Goal: Find specific page/section: Find specific page/section

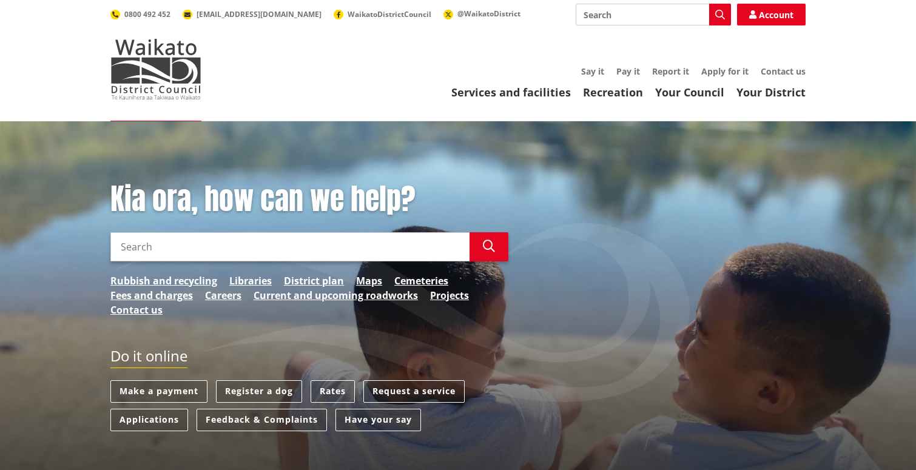
click at [704, 84] on div "Services and facilities Recreation Your Council Your District Say it Pay it Rep…" at bounding box center [516, 83] width 580 height 33
click at [707, 91] on link "Your Council" at bounding box center [689, 92] width 69 height 15
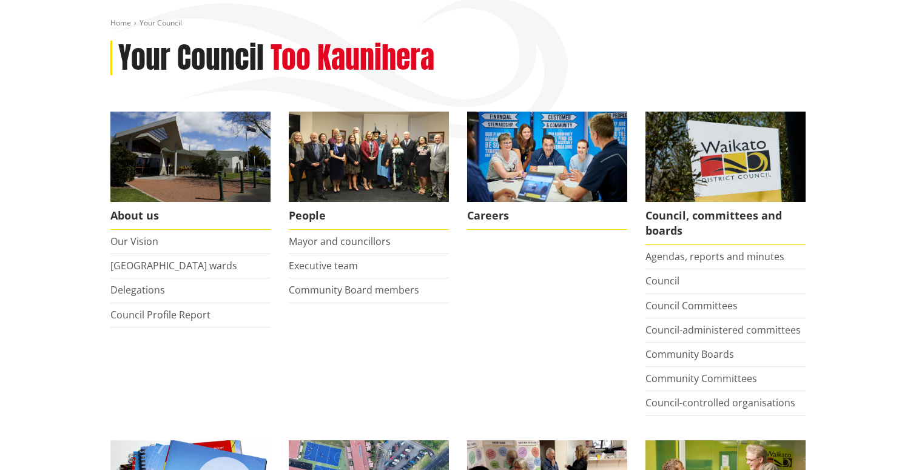
scroll to position [121, 0]
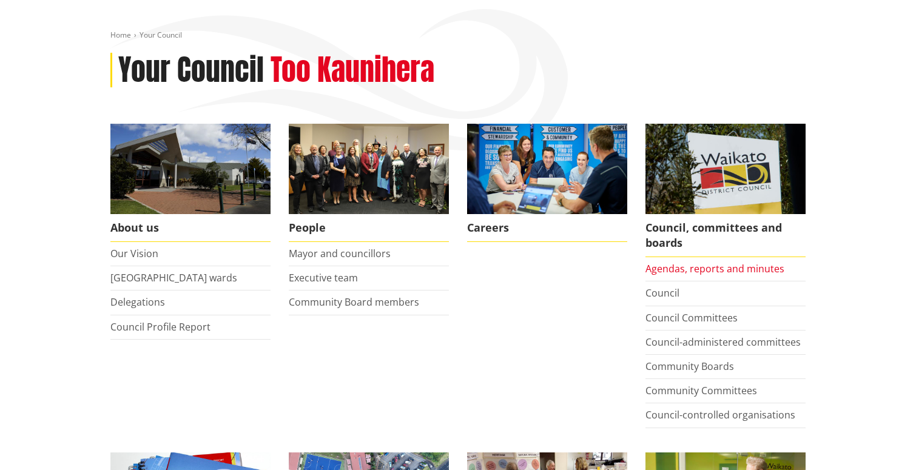
click at [705, 269] on link "Agendas, reports and minutes" at bounding box center [714, 268] width 139 height 13
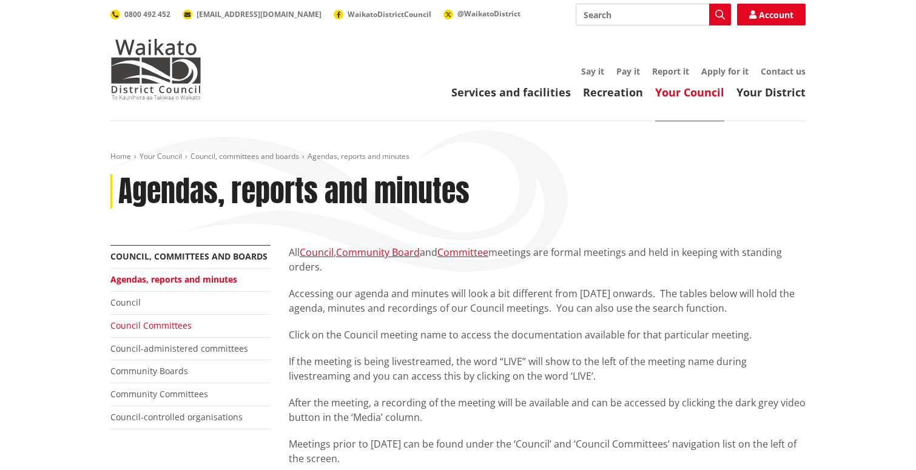
click at [140, 325] on link "Council Committees" at bounding box center [150, 326] width 81 height 12
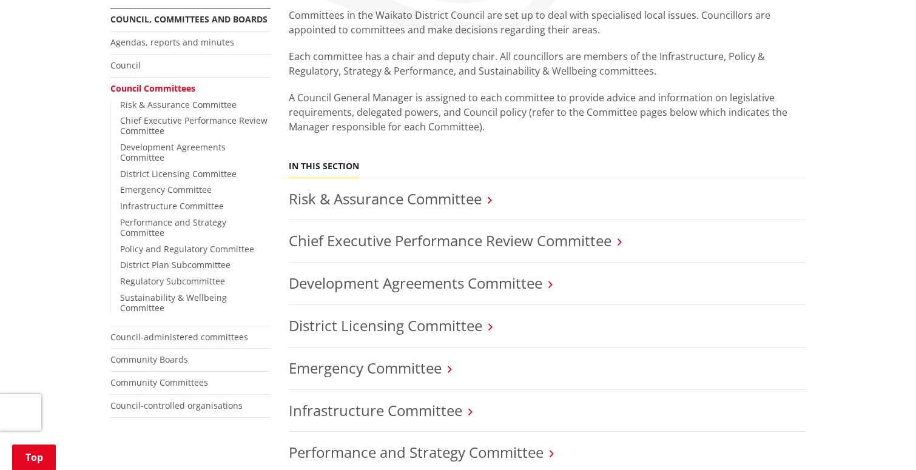
scroll to position [303, 0]
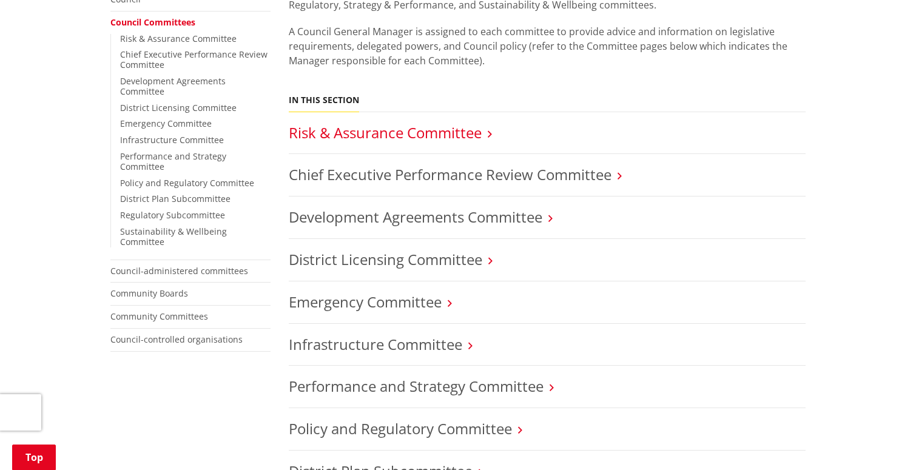
click at [387, 132] on link "Risk & Assurance Committee" at bounding box center [385, 133] width 193 height 20
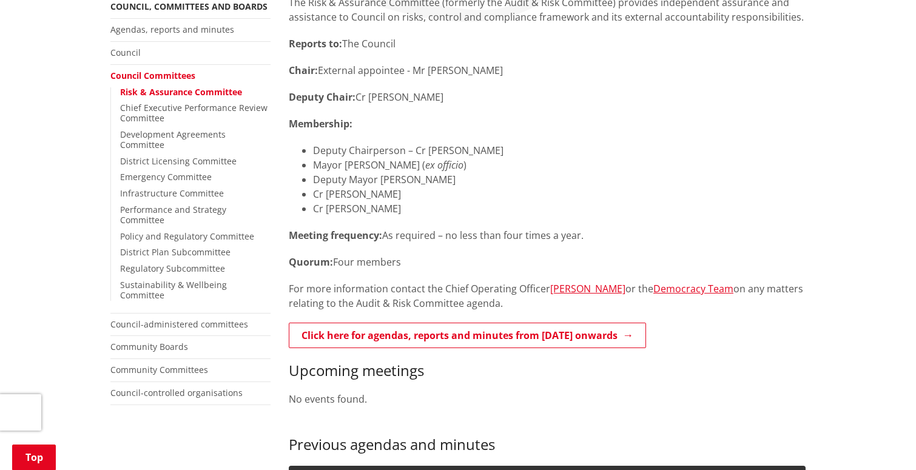
scroll to position [425, 0]
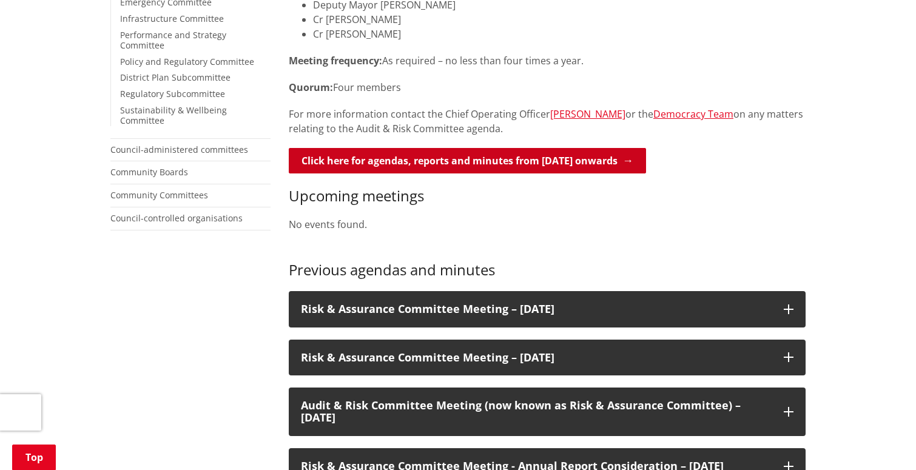
click at [505, 157] on link "Click here for agendas, reports and minutes from [DATE] onwards" at bounding box center [467, 160] width 357 height 25
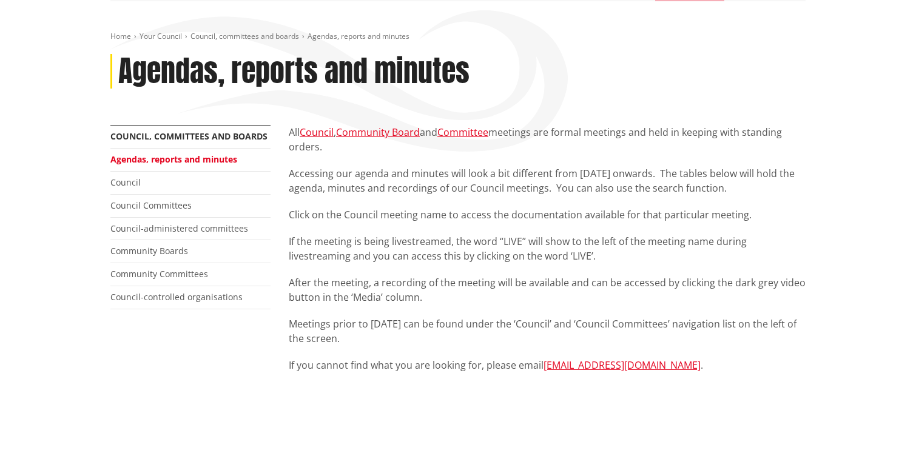
scroll to position [121, 0]
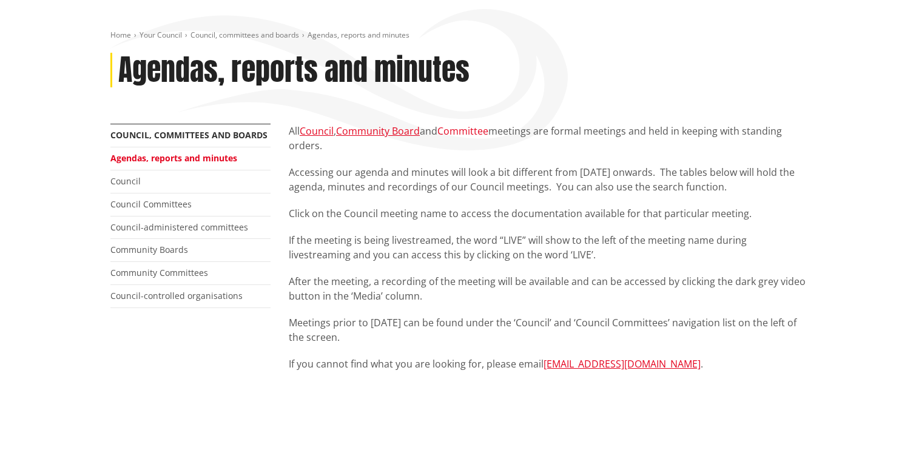
click at [475, 130] on link "Committee" at bounding box center [462, 130] width 51 height 13
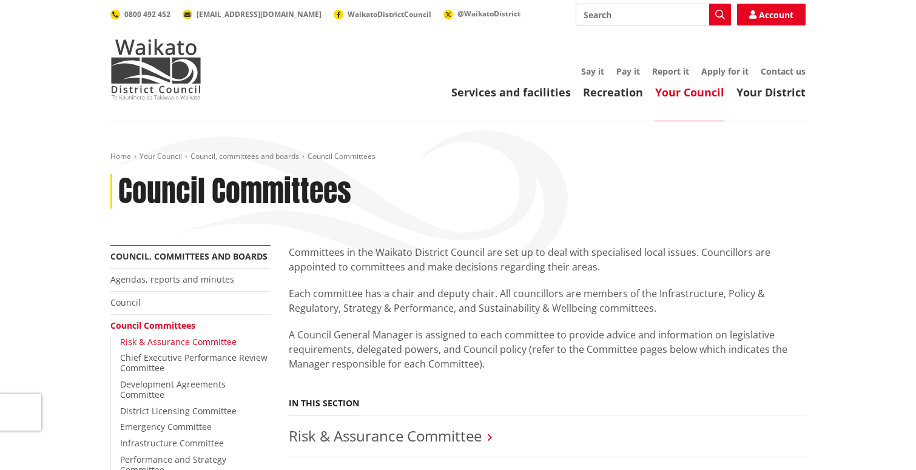
click at [178, 339] on link "Risk & Assurance Committee" at bounding box center [178, 342] width 116 height 12
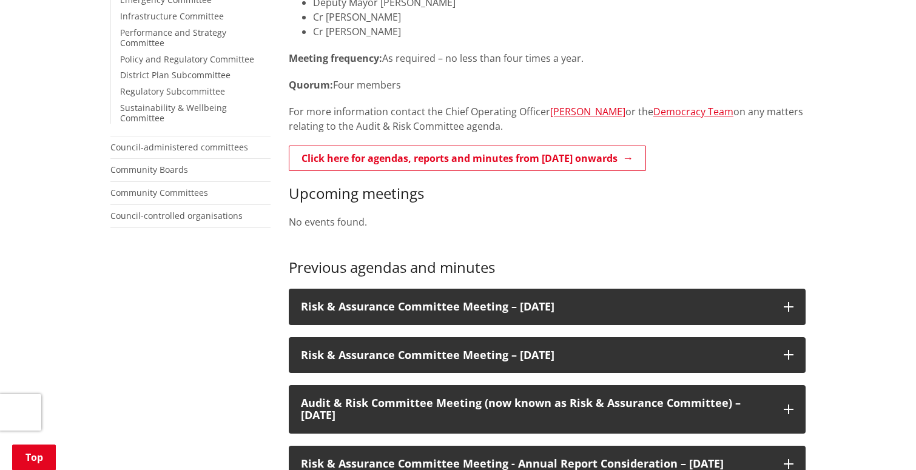
scroll to position [425, 0]
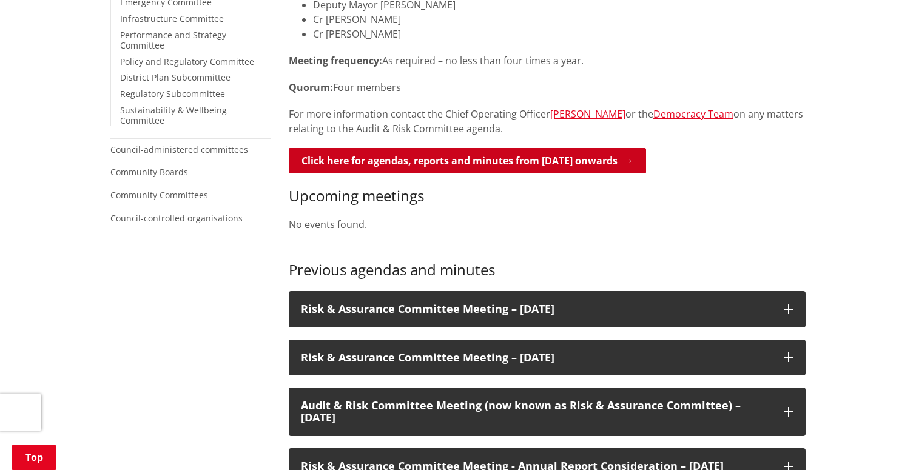
click at [485, 161] on link "Click here for agendas, reports and minutes from May 2024 onwards" at bounding box center [467, 160] width 357 height 25
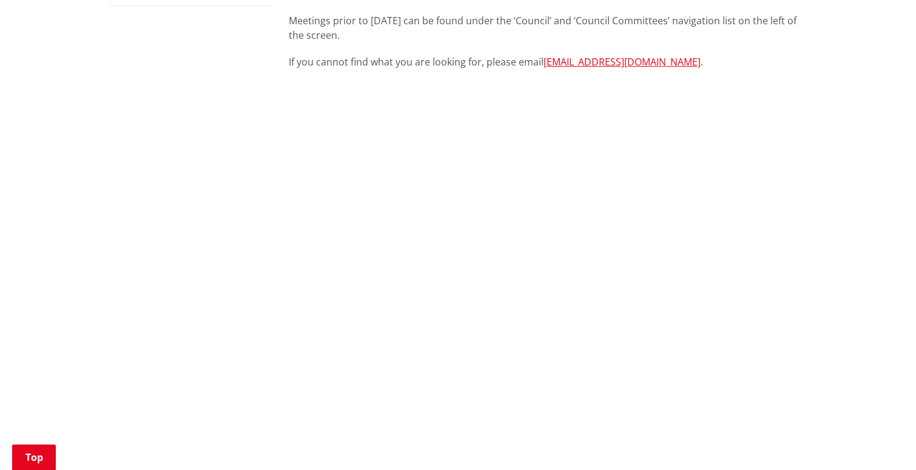
scroll to position [425, 0]
